Goal: Task Accomplishment & Management: Manage account settings

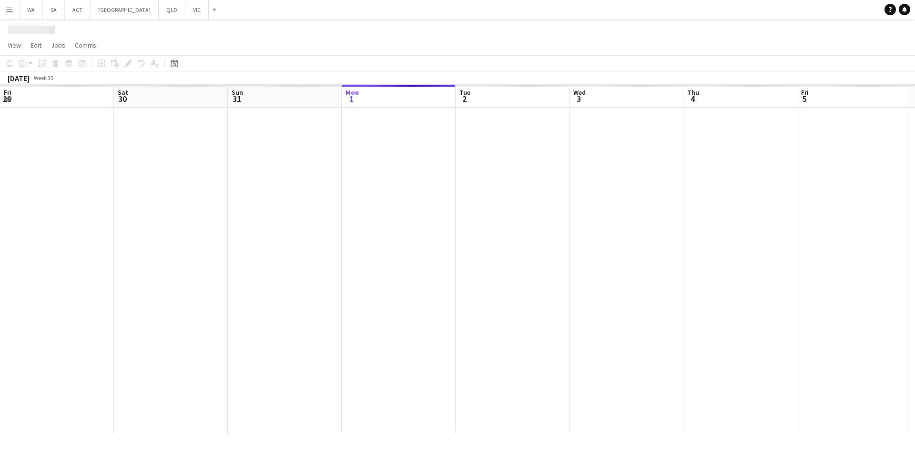
scroll to position [0, 228]
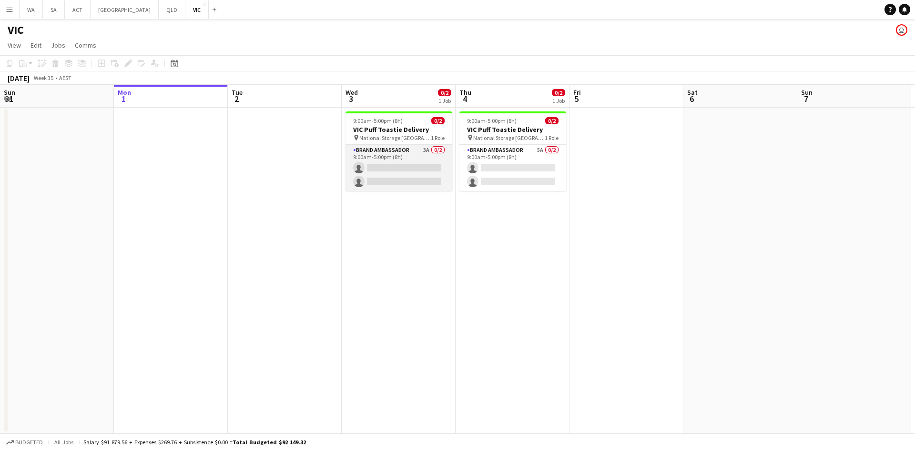
click at [412, 165] on app-card-role "Brand Ambassador 3A 0/2 9:00am-5:00pm (8h) single-neutral-actions single-neutra…" at bounding box center [399, 168] width 107 height 46
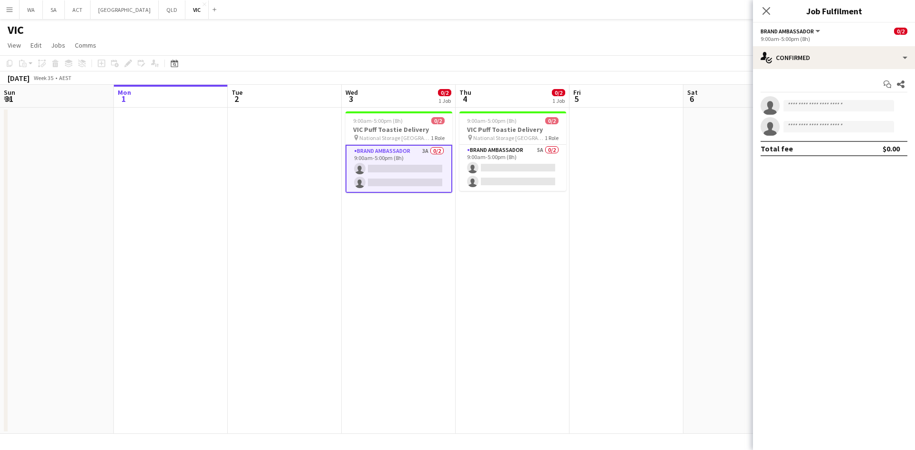
click at [380, 173] on app-card-role "Brand Ambassador 3A 0/2 9:00am-5:00pm (8h) single-neutral-actions single-neutra…" at bounding box center [399, 169] width 107 height 48
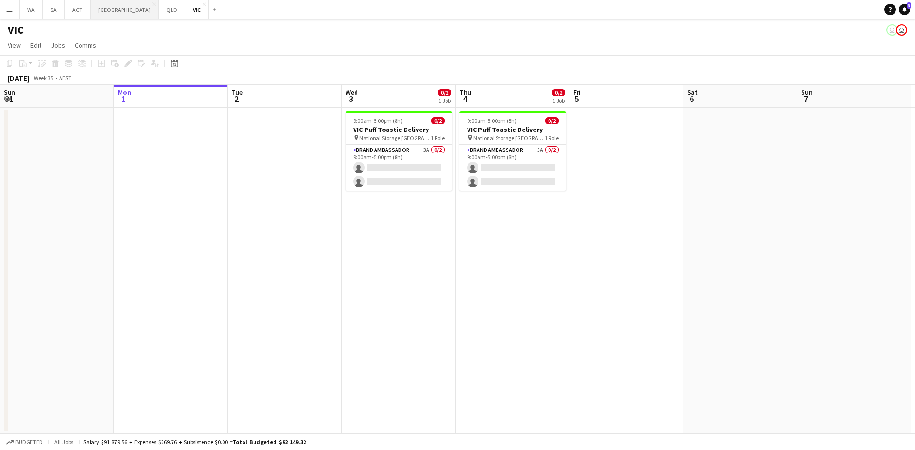
click at [98, 11] on button "NSW Close" at bounding box center [125, 9] width 68 height 19
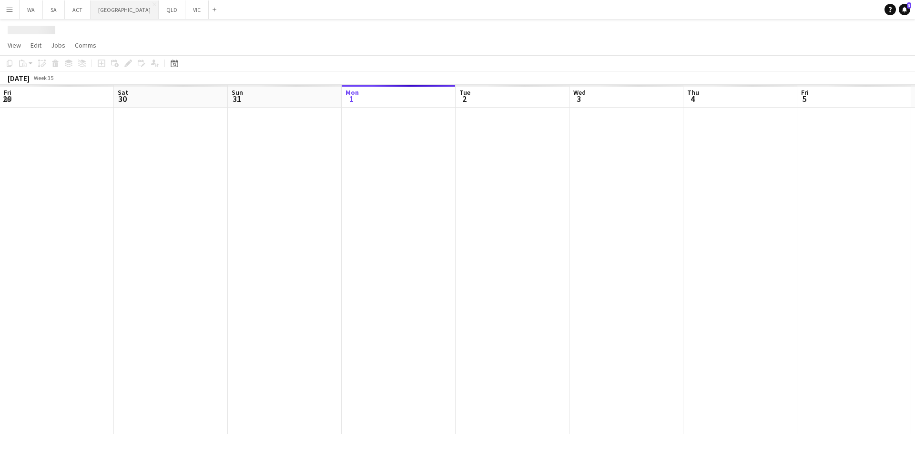
scroll to position [0, 228]
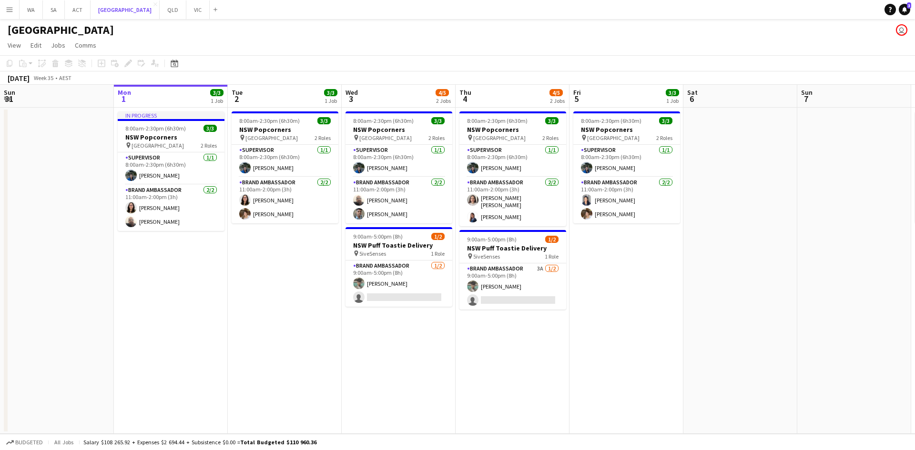
click at [91, 0] on button "NSW Close" at bounding box center [125, 9] width 69 height 19
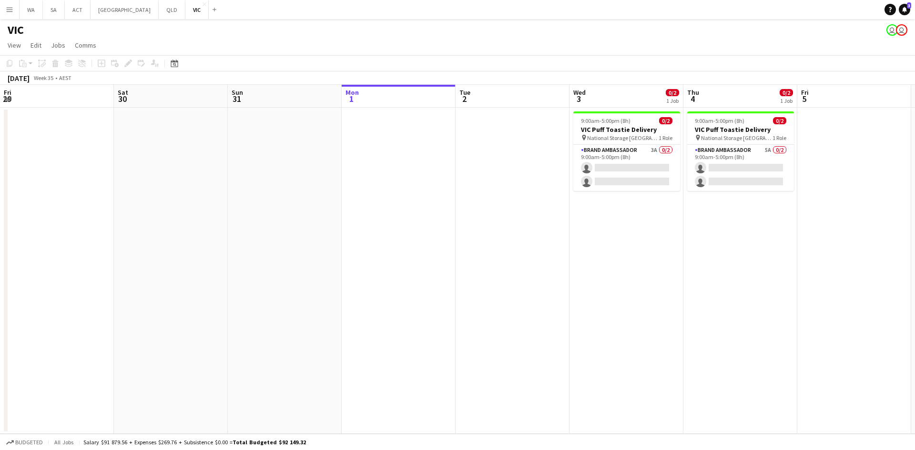
scroll to position [0, 228]
